Goal: Transaction & Acquisition: Book appointment/travel/reservation

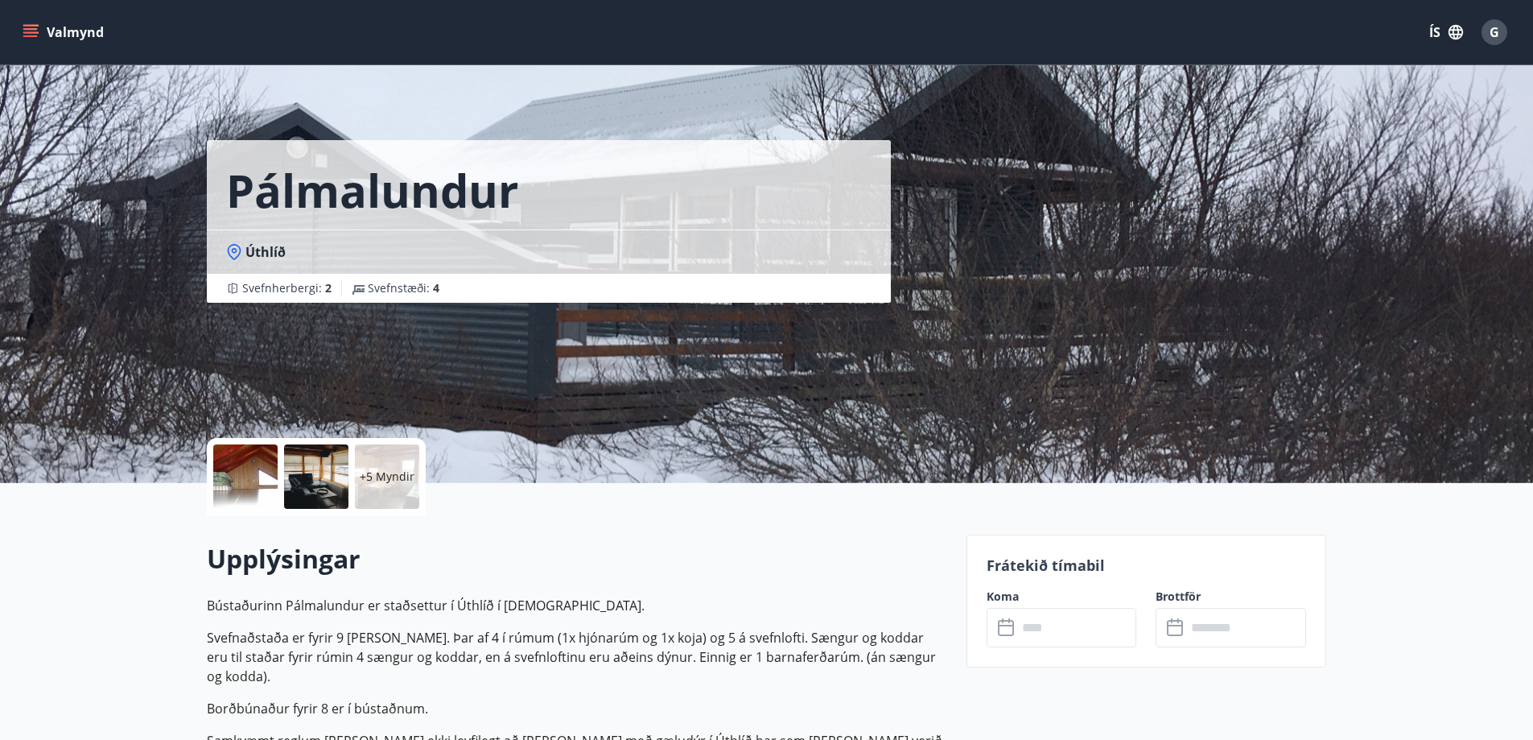
click at [375, 474] on p "+5 Myndir" at bounding box center [387, 476] width 55 height 16
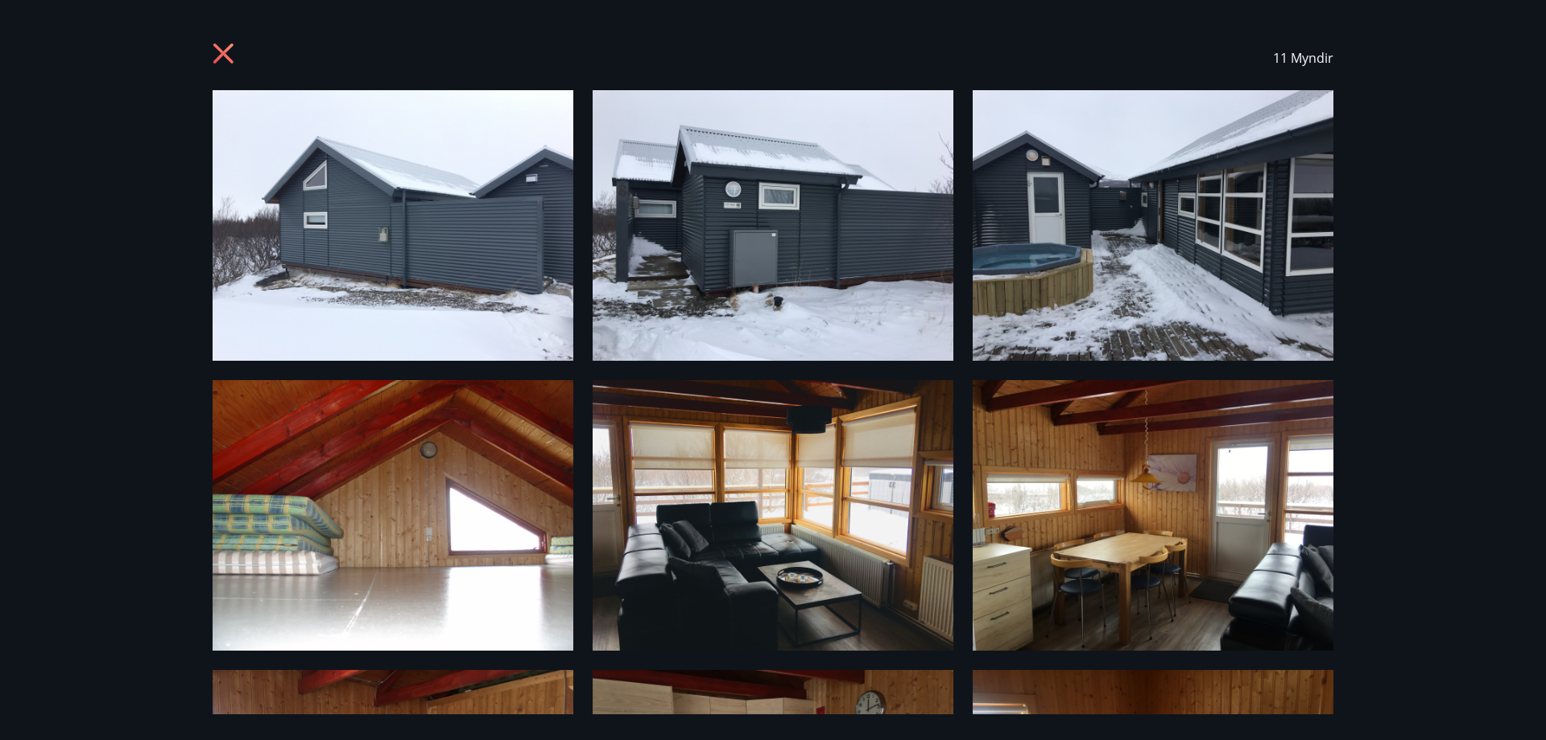
click at [226, 54] on icon at bounding box center [226, 56] width 26 height 26
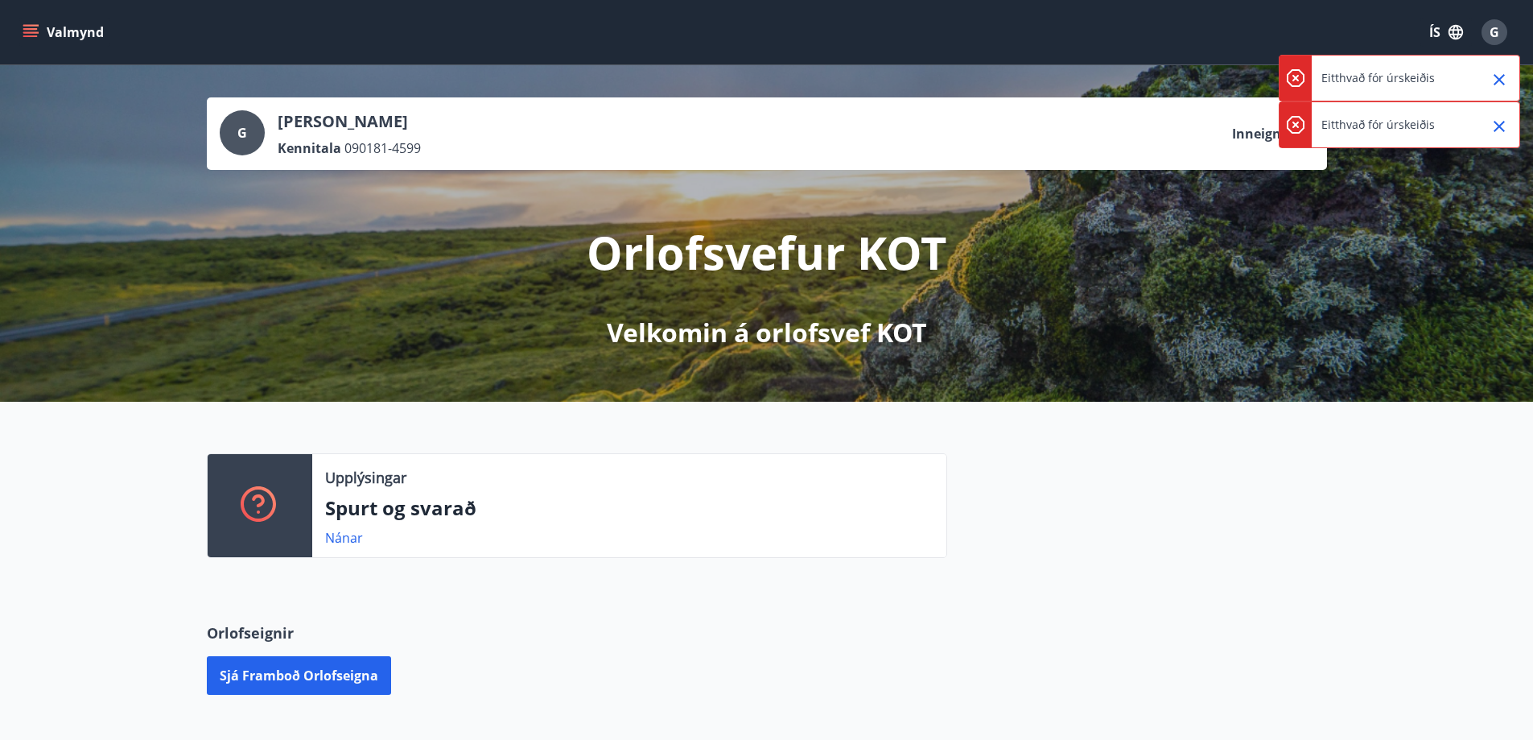
click at [1499, 84] on icon "Close" at bounding box center [1499, 79] width 19 height 19
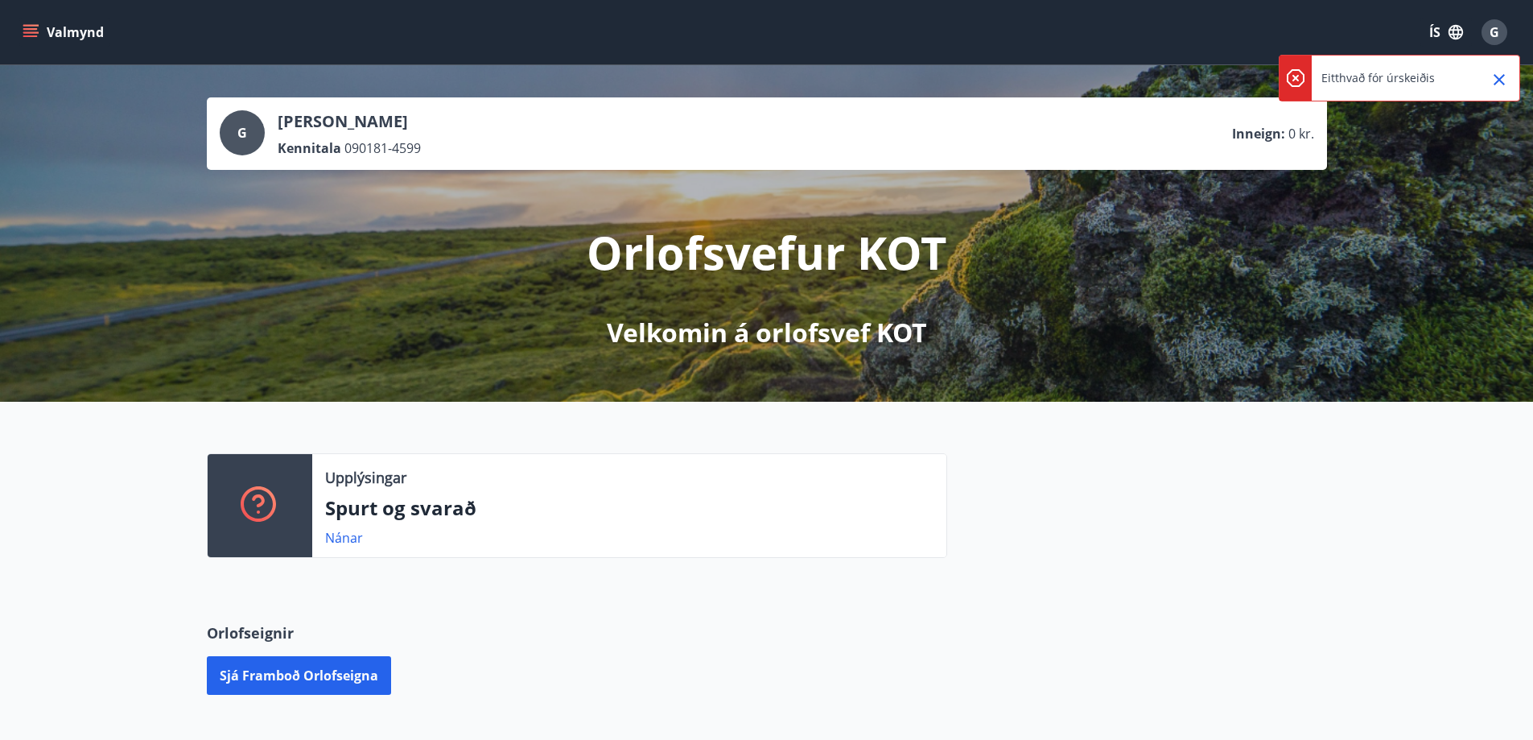
click at [1497, 78] on icon "Close" at bounding box center [1499, 79] width 11 height 11
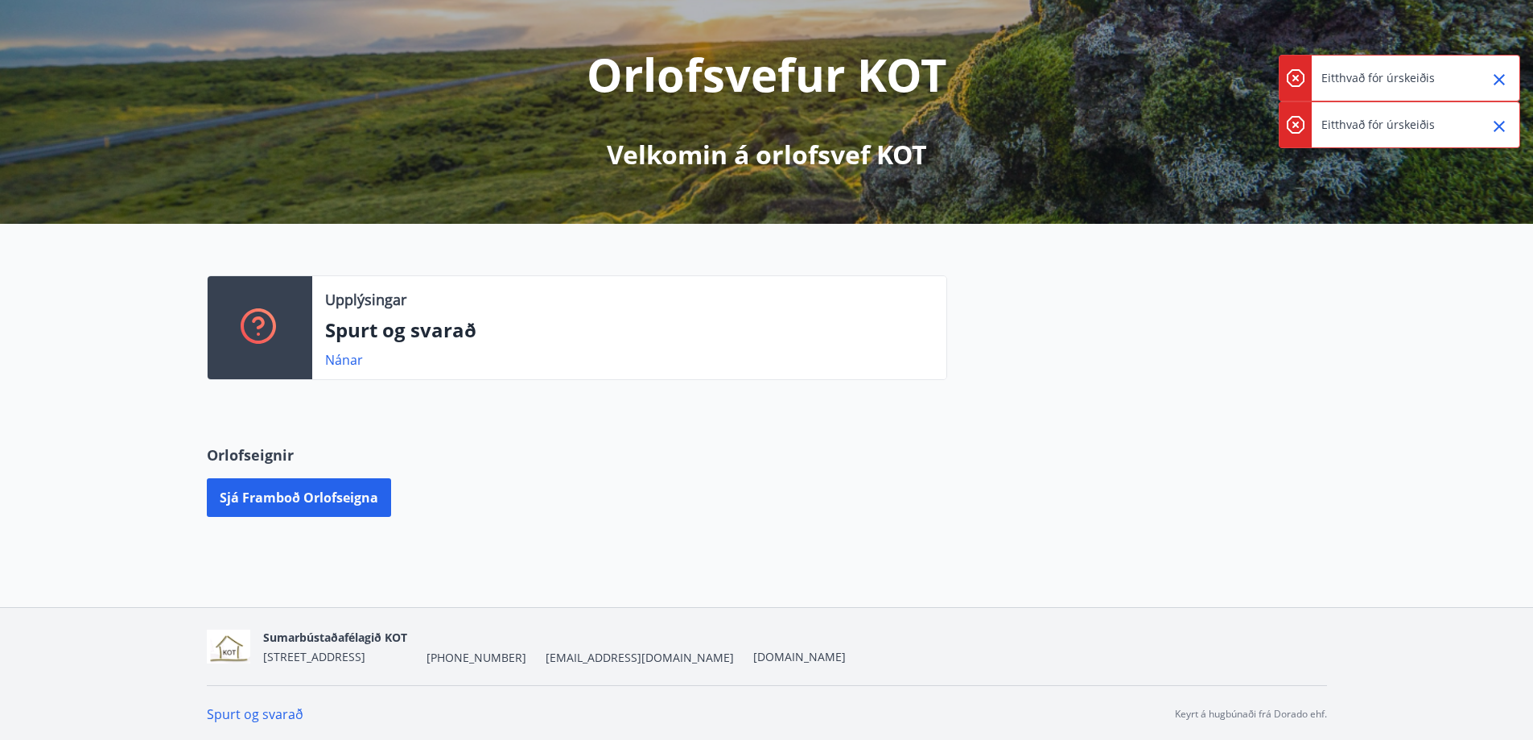
scroll to position [180, 0]
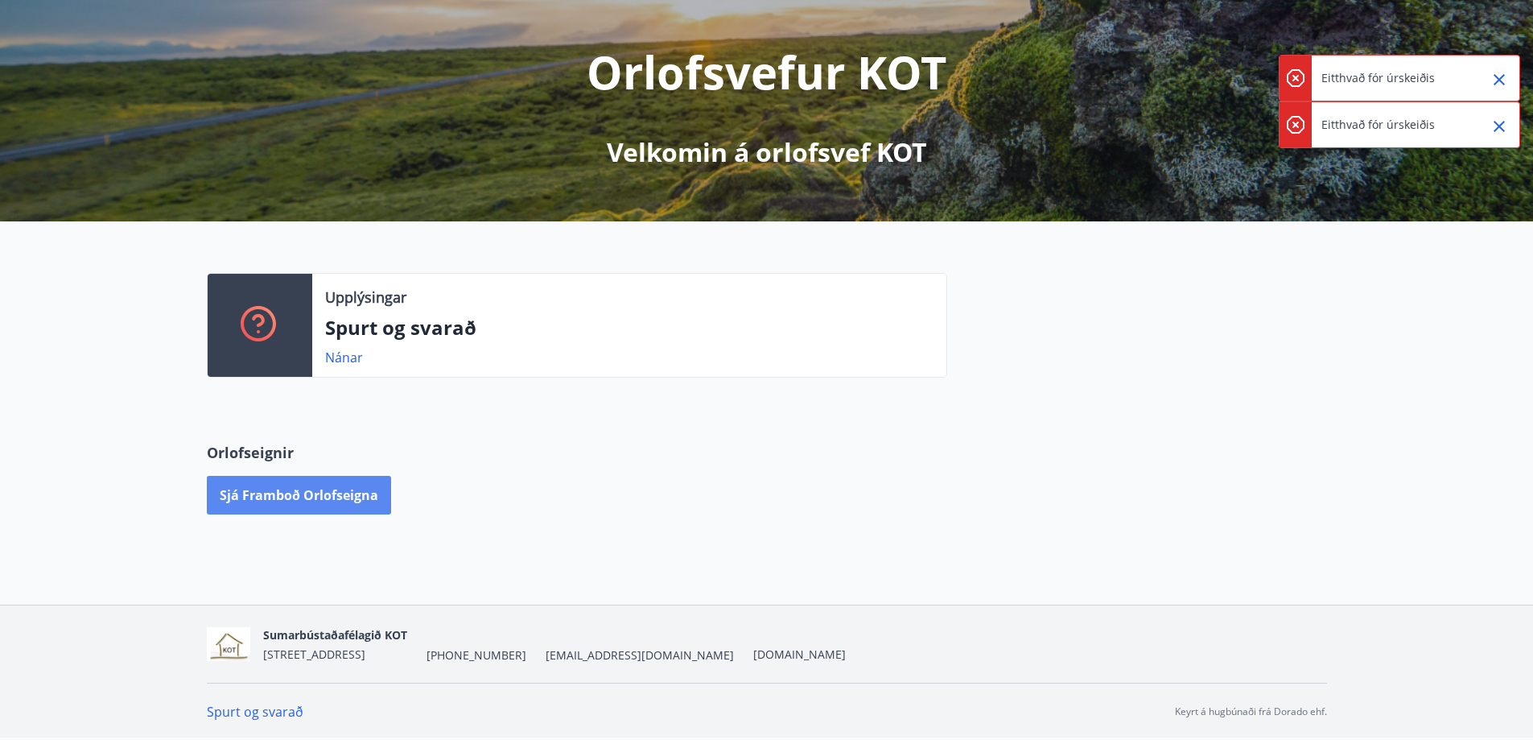
click at [302, 490] on button "Sjá framboð orlofseigna" at bounding box center [299, 495] width 184 height 39
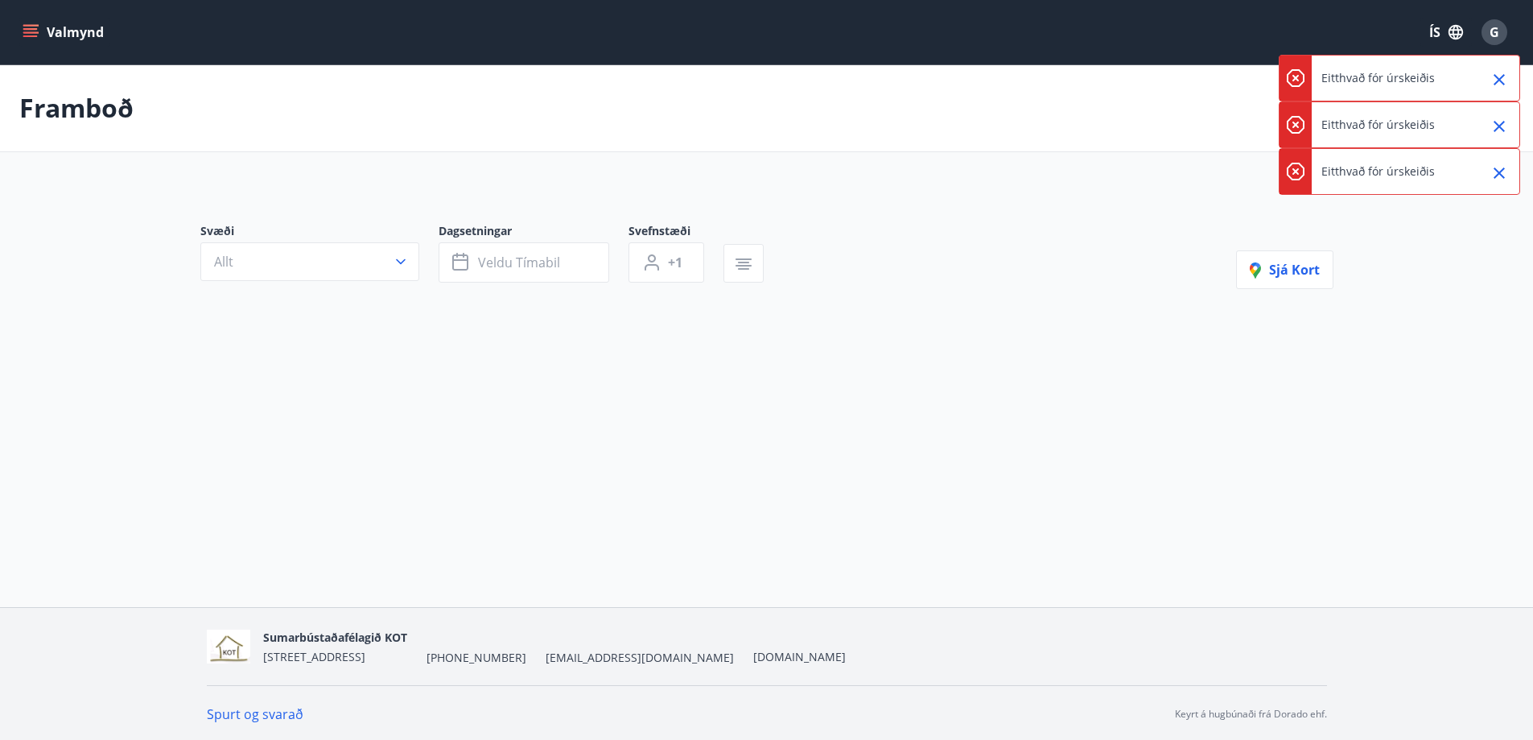
click at [1503, 78] on icon "Close" at bounding box center [1499, 79] width 19 height 19
click at [1500, 115] on button "Close" at bounding box center [1499, 126] width 27 height 27
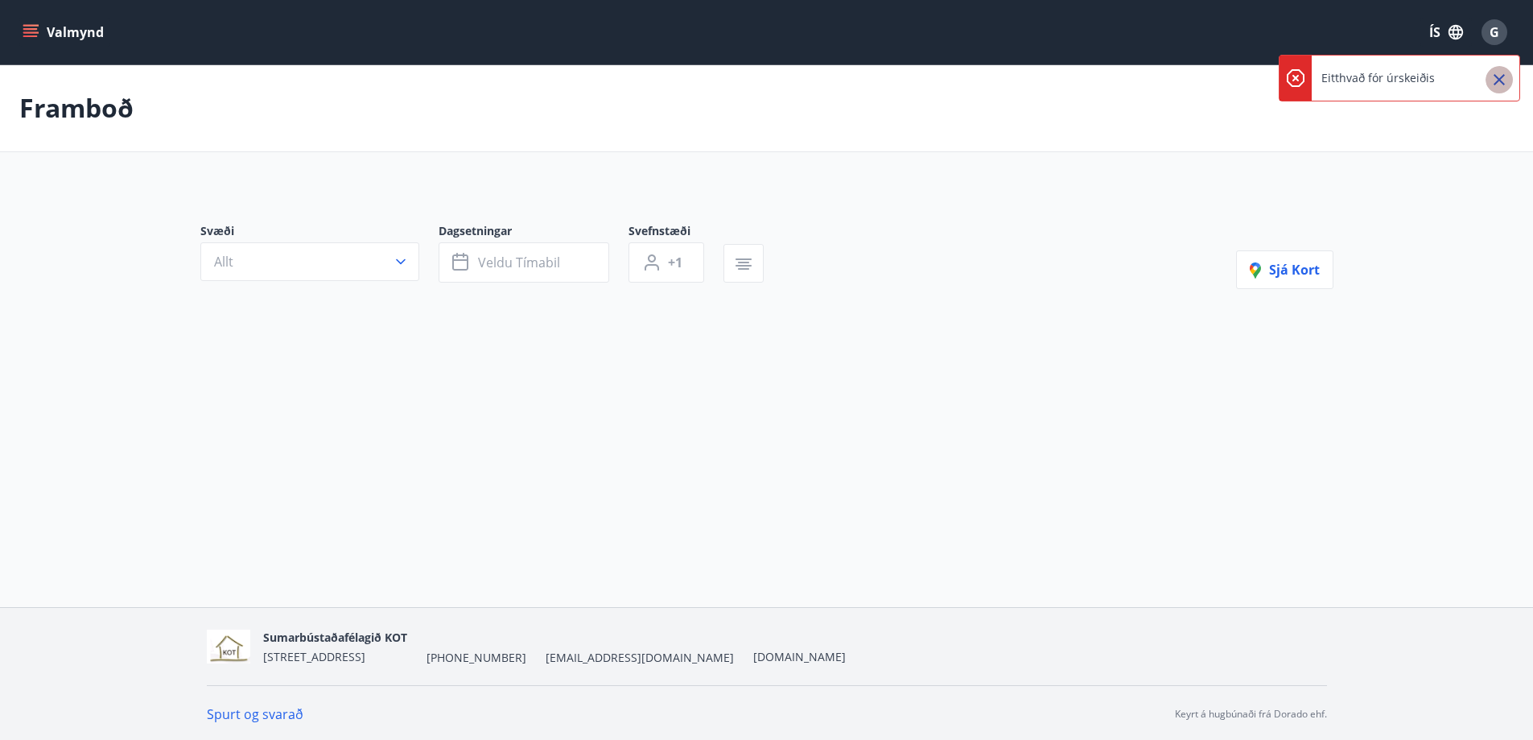
click at [1499, 81] on icon "Close" at bounding box center [1499, 79] width 11 height 11
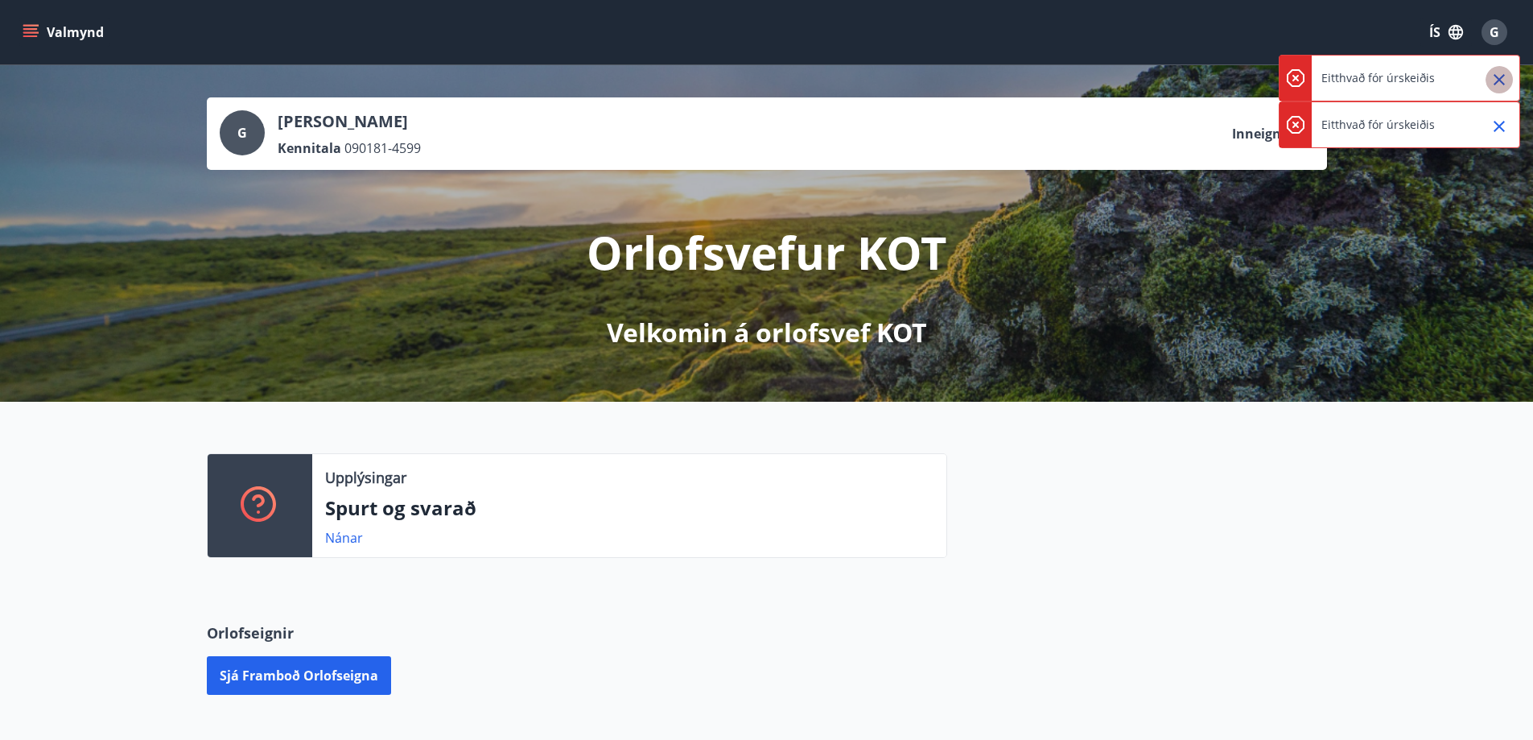
click at [1504, 74] on icon "Close" at bounding box center [1499, 79] width 19 height 19
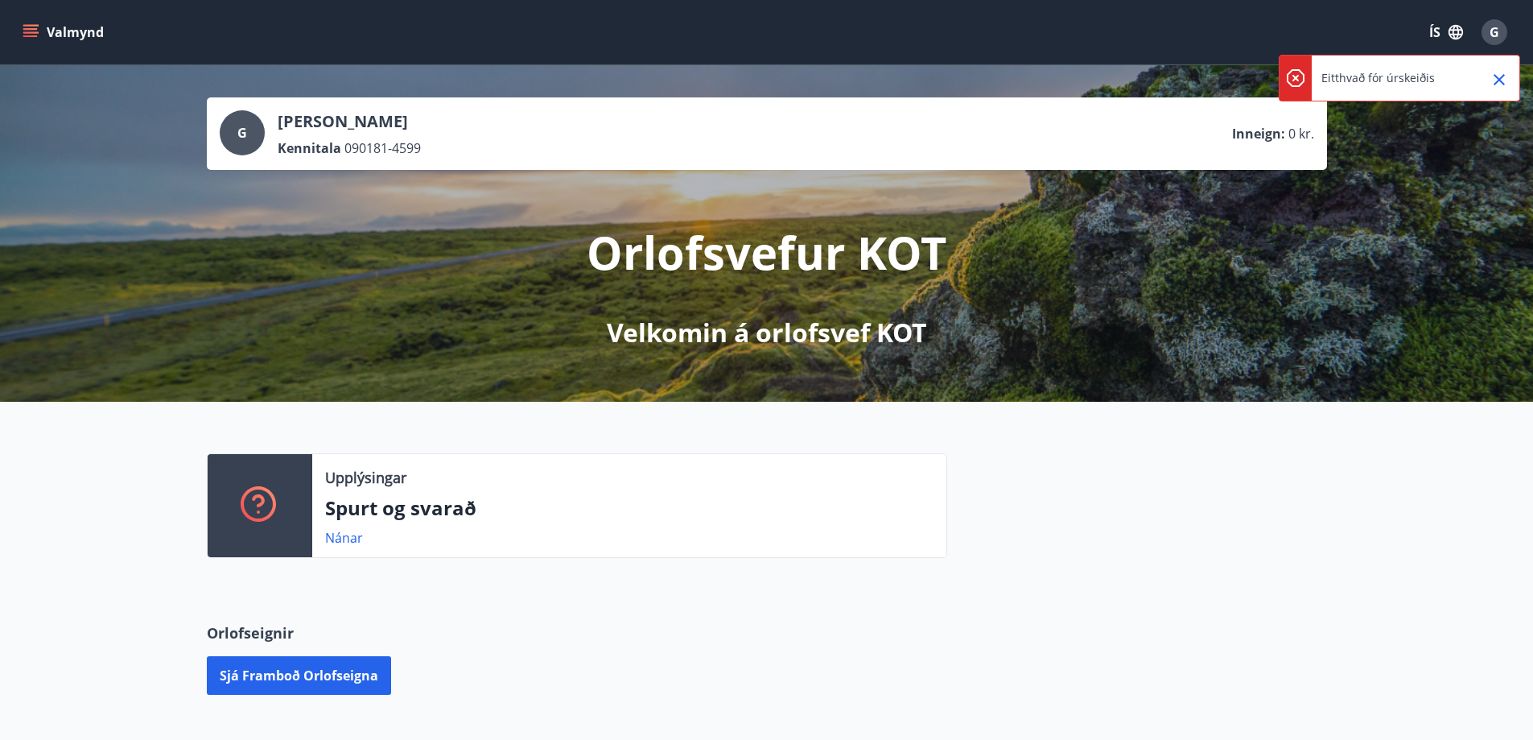
drag, startPoint x: 1493, startPoint y: 85, endPoint x: 1496, endPoint y: 60, distance: 26.0
click at [1493, 85] on icon "Close" at bounding box center [1499, 79] width 19 height 19
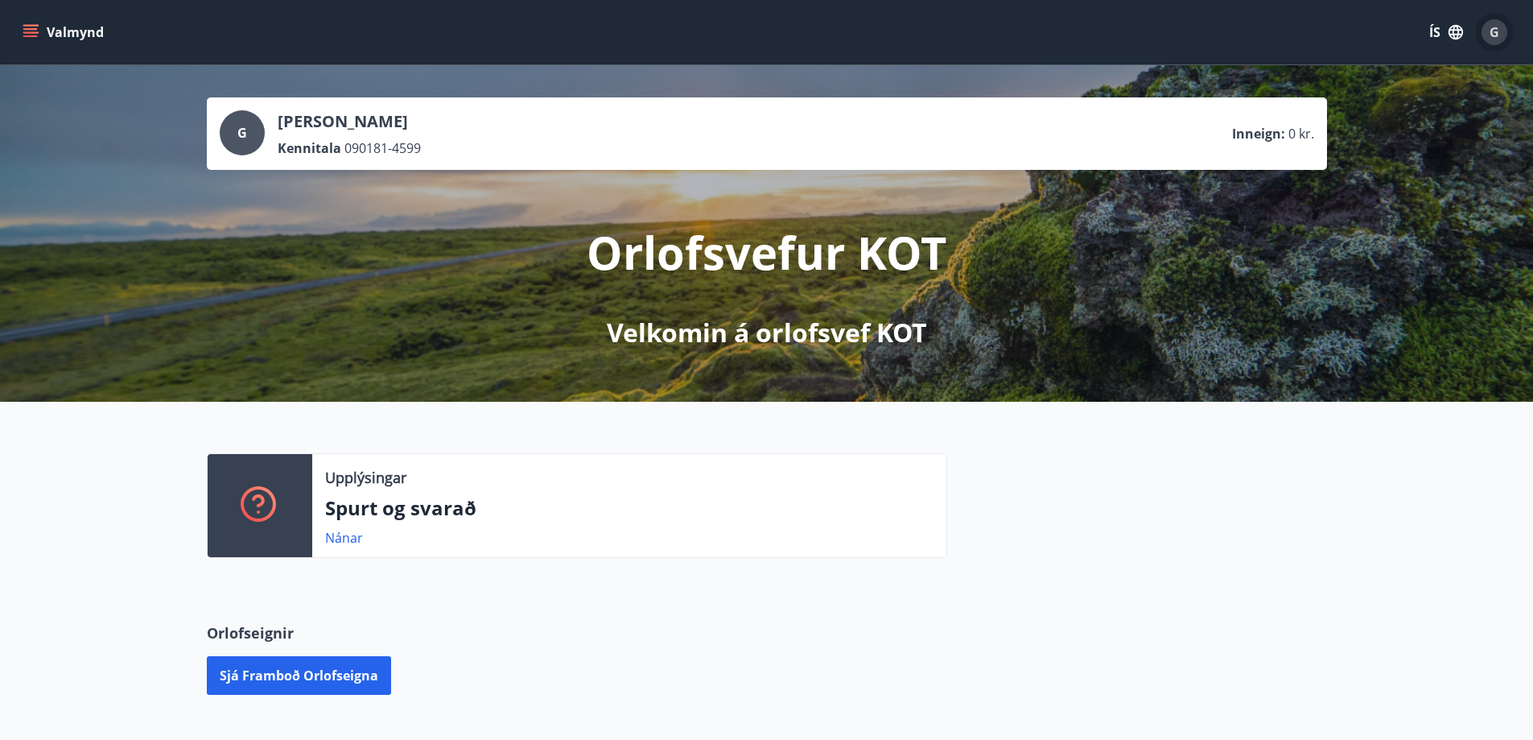
click at [1499, 32] on span "G" at bounding box center [1495, 32] width 10 height 18
